Goal: Task Accomplishment & Management: Complete application form

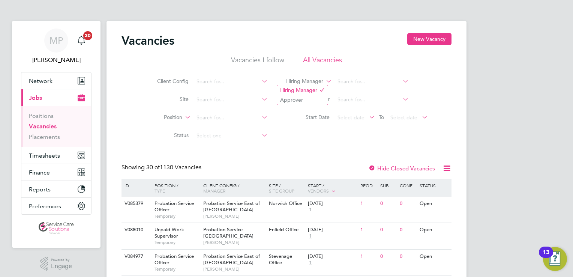
click at [324, 82] on icon at bounding box center [324, 79] width 0 height 7
click at [47, 138] on link "Placements" at bounding box center [44, 136] width 31 height 7
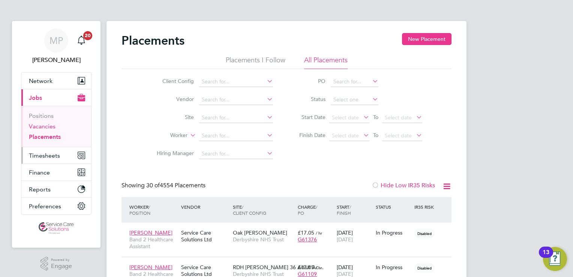
click at [43, 126] on link "Vacancies" at bounding box center [42, 126] width 27 height 7
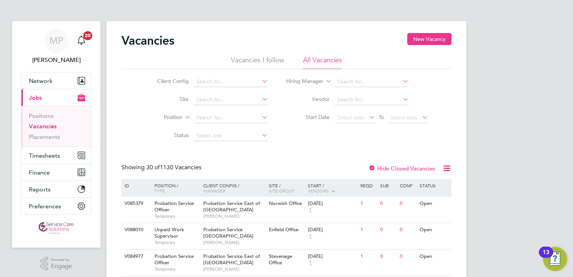
click at [324, 82] on icon at bounding box center [324, 79] width 0 height 7
click at [429, 37] on button "New Vacancy" at bounding box center [429, 39] width 44 height 12
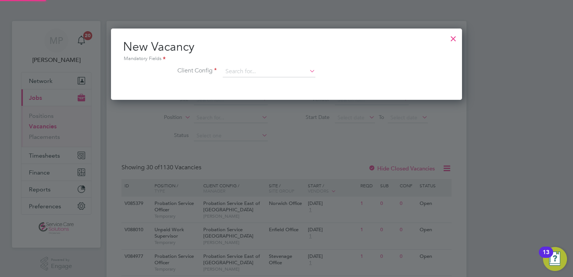
scroll to position [71, 351]
click at [268, 75] on input at bounding box center [269, 71] width 93 height 11
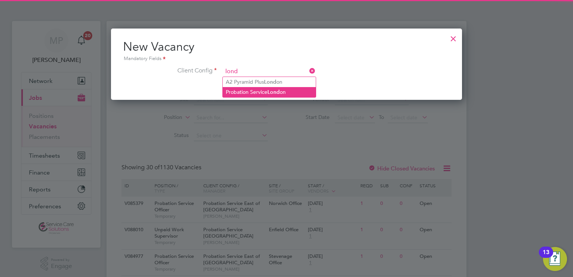
click at [283, 92] on li "Probation Service Lond on" at bounding box center [269, 92] width 93 height 10
type input "Probation Service [GEOGRAPHIC_DATA]"
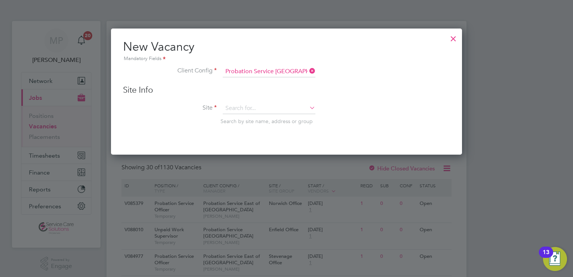
scroll to position [126, 351]
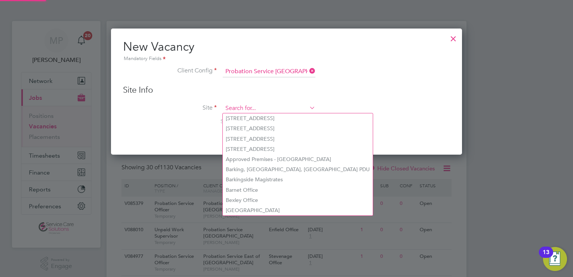
click at [247, 109] on input at bounding box center [269, 108] width 93 height 11
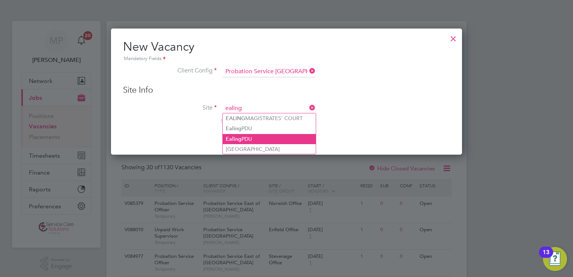
click at [259, 138] on li "Ealing PDU" at bounding box center [269, 139] width 93 height 10
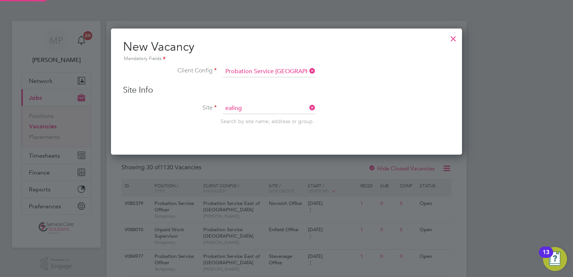
type input "Ealing PDU"
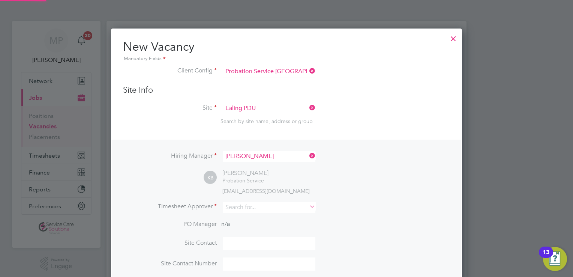
scroll to position [312, 351]
click at [308, 158] on icon at bounding box center [308, 155] width 0 height 10
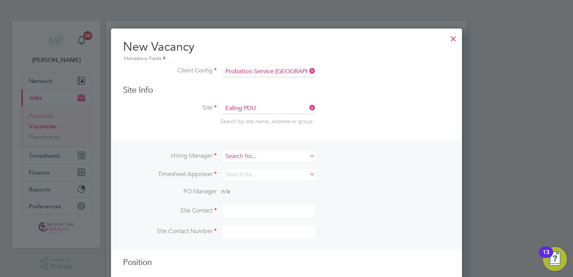
click at [269, 157] on input at bounding box center [269, 156] width 93 height 11
click at [249, 166] on li "[PERSON_NAME]" at bounding box center [269, 166] width 93 height 10
type input "[PERSON_NAME]"
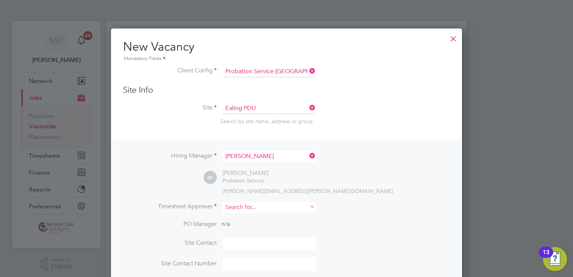
click at [240, 206] on input at bounding box center [269, 207] width 93 height 11
click at [243, 219] on li "[PERSON_NAME]" at bounding box center [269, 217] width 93 height 10
type input "[PERSON_NAME]"
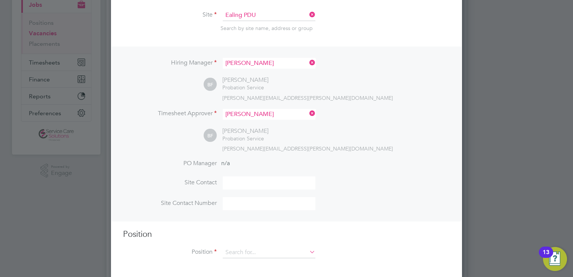
scroll to position [112, 0]
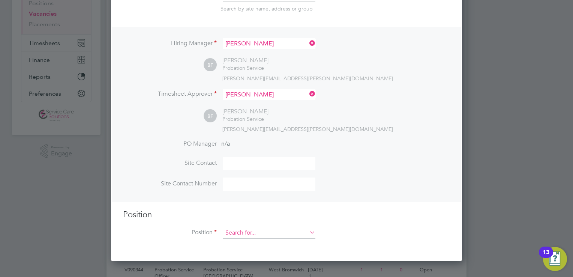
click at [277, 236] on input at bounding box center [269, 232] width 93 height 11
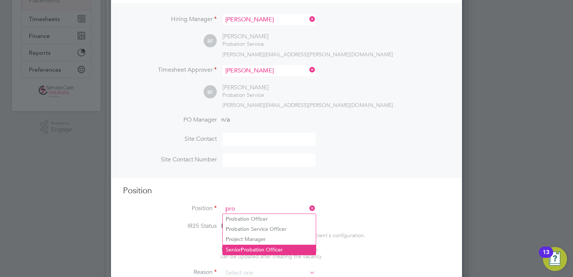
scroll to position [150, 0]
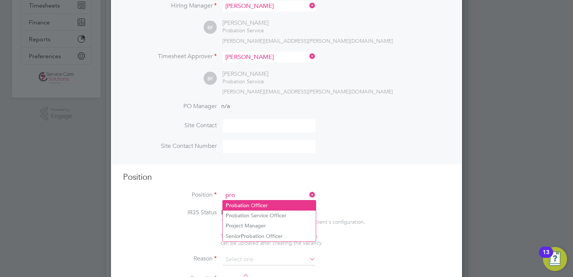
click at [278, 209] on li "Pro bation Officer" at bounding box center [269, 205] width 93 height 10
type input "Probation Officer"
type textarea "Qualified Probation Officer"
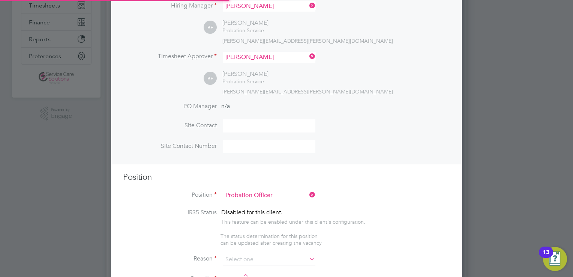
scroll to position [22, 39]
click at [240, 256] on input at bounding box center [269, 259] width 93 height 11
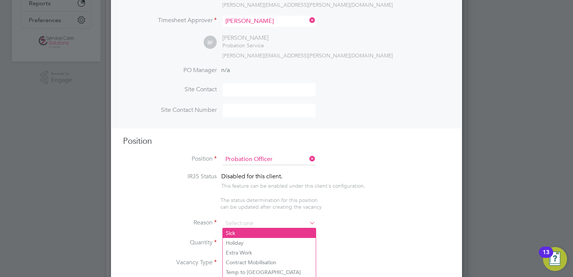
scroll to position [225, 0]
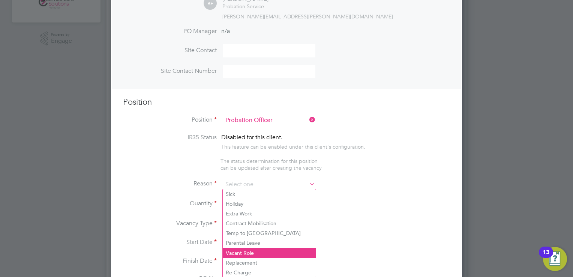
click at [242, 253] on li "Vacant Role" at bounding box center [269, 253] width 93 height 10
type input "Vacant Role"
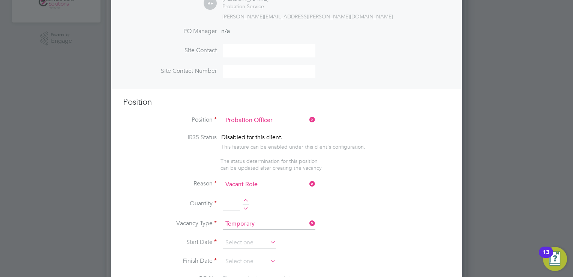
click at [246, 199] on div at bounding box center [245, 201] width 6 height 5
type input "1"
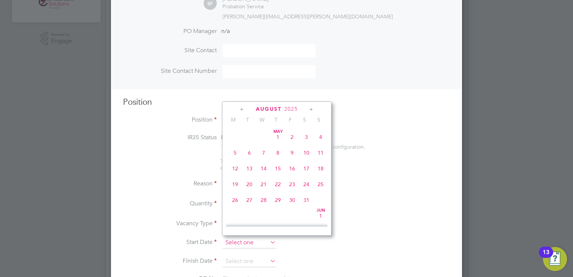
click at [246, 241] on input at bounding box center [249, 242] width 53 height 11
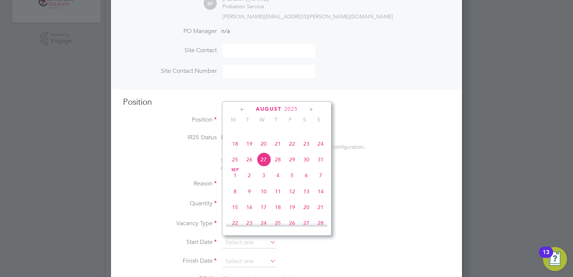
click at [236, 182] on span "[DATE]" at bounding box center [235, 175] width 14 height 14
type input "[DATE]"
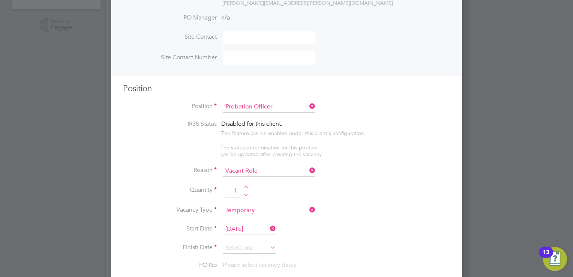
scroll to position [262, 0]
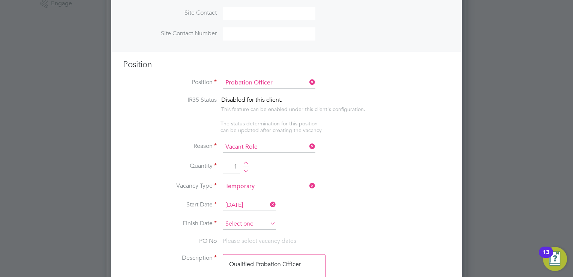
click at [241, 222] on input at bounding box center [249, 223] width 53 height 11
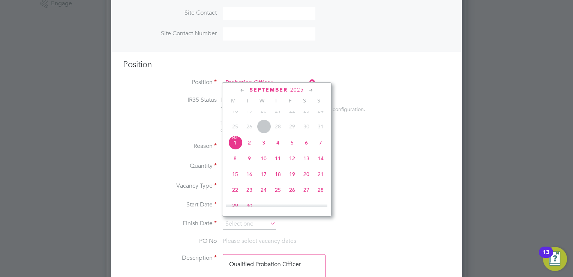
click at [312, 91] on icon at bounding box center [310, 90] width 7 height 8
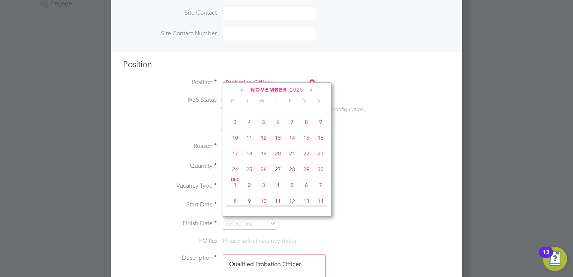
click at [312, 91] on icon at bounding box center [310, 90] width 7 height 8
click at [318, 158] on span "28" at bounding box center [320, 151] width 14 height 14
type input "[DATE]"
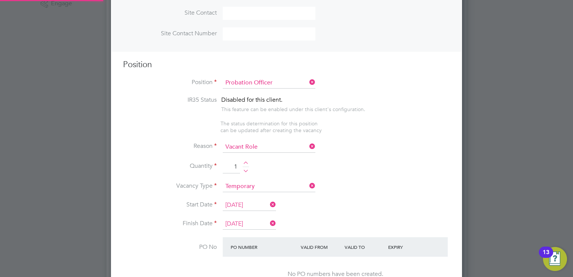
click at [369, 194] on li "Vacancy Type Temporary" at bounding box center [286, 190] width 327 height 19
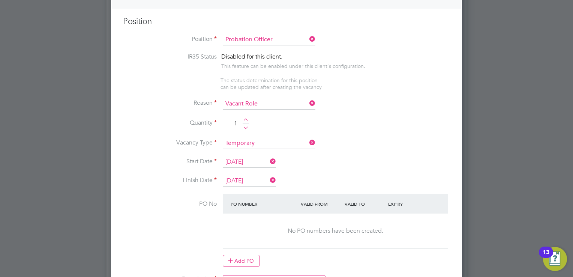
scroll to position [375, 0]
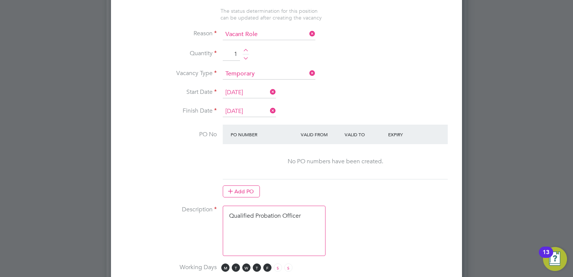
click at [256, 226] on textarea "Qualified Probation Officer" at bounding box center [274, 230] width 103 height 50
drag, startPoint x: 312, startPoint y: 241, endPoint x: 310, endPoint y: 230, distance: 11.3
click at [312, 241] on textarea "Qualified Probation Officer" at bounding box center [274, 230] width 103 height 50
drag, startPoint x: 306, startPoint y: 208, endPoint x: 211, endPoint y: 208, distance: 94.4
click at [211, 208] on li "Description Qualified Probation Officer" at bounding box center [286, 234] width 327 height 58
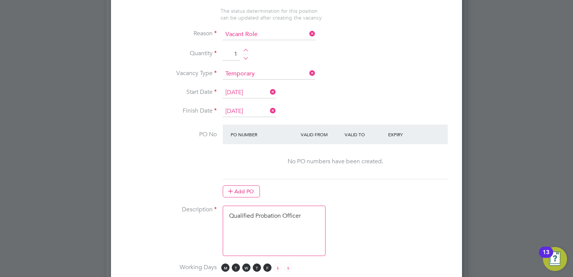
paste textarea "Lor ipsumdol sitame con adip EL5 seddoei te: " 8039I" Utl Etdolore Magnaa Enima…"
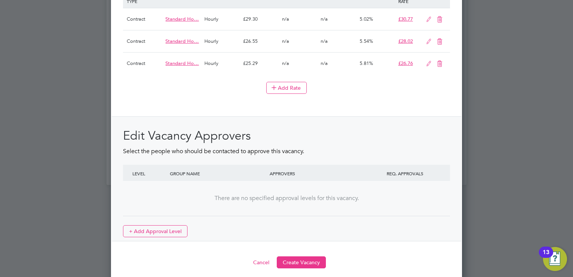
scroll to position [922, 0]
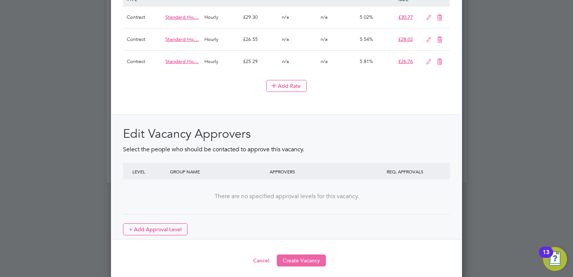
type textarea "Lor ipsumdol sitame con adip EL5 seddoei te: " 8039I" Utl Etdolore Magnaa Enima…"
click at [305, 259] on button "Create Vacancy" at bounding box center [301, 260] width 49 height 12
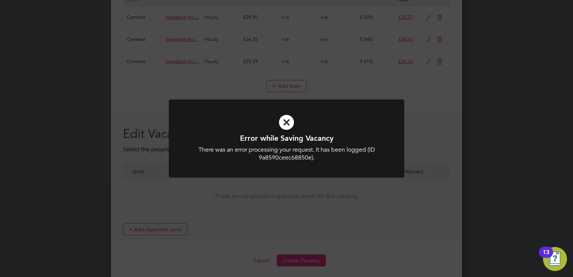
click at [287, 124] on icon at bounding box center [286, 122] width 195 height 29
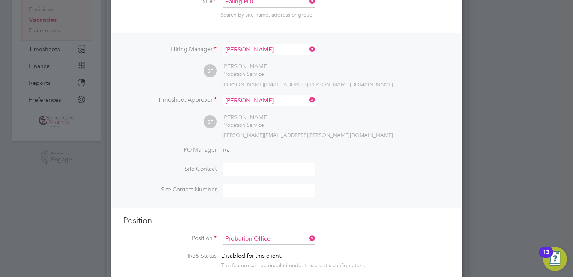
scroll to position [22, 0]
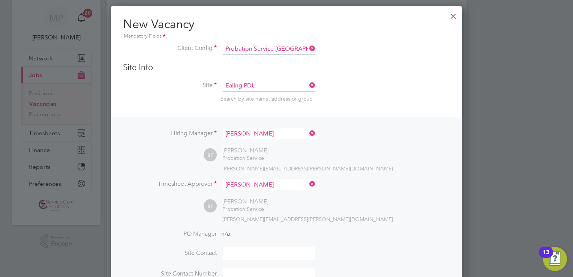
click at [454, 14] on div at bounding box center [452, 13] width 13 height 13
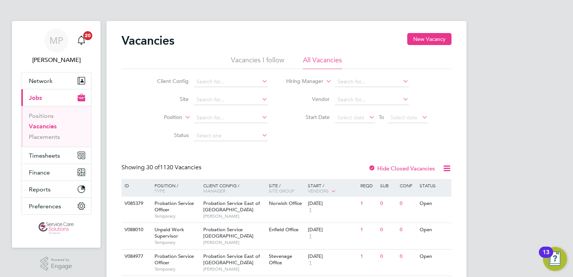
scroll to position [0, 0]
click at [256, 60] on li "Vacancies I follow" at bounding box center [257, 61] width 53 height 13
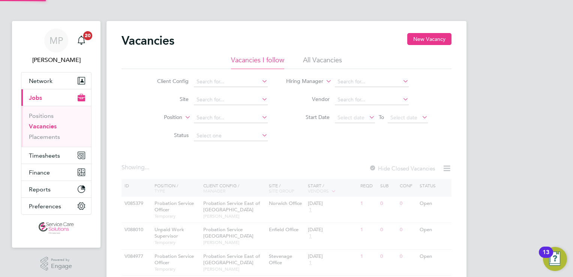
drag, startPoint x: 319, startPoint y: 59, endPoint x: 308, endPoint y: 61, distance: 11.4
click at [318, 59] on li "All Vacancies" at bounding box center [322, 61] width 39 height 13
